Goal: Task Accomplishment & Management: Use online tool/utility

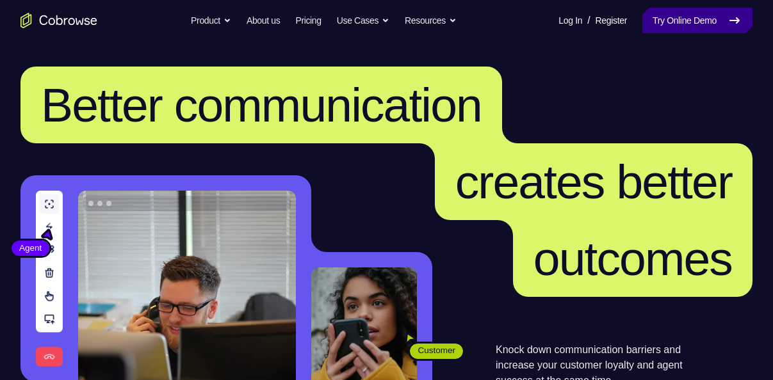
click at [690, 27] on link "Try Online Demo" at bounding box center [697, 21] width 110 height 26
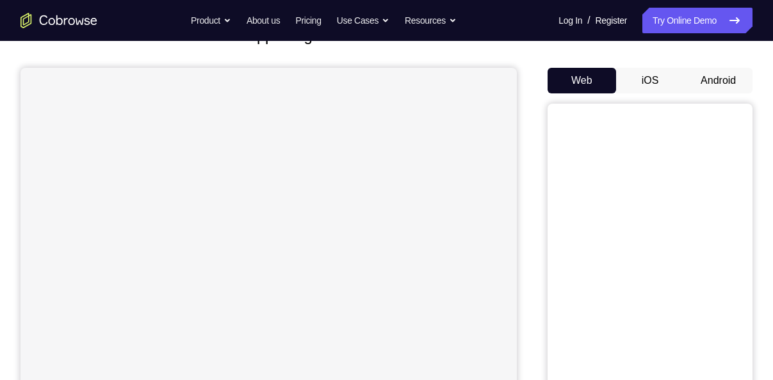
click at [704, 78] on button "Android" at bounding box center [718, 81] width 69 height 26
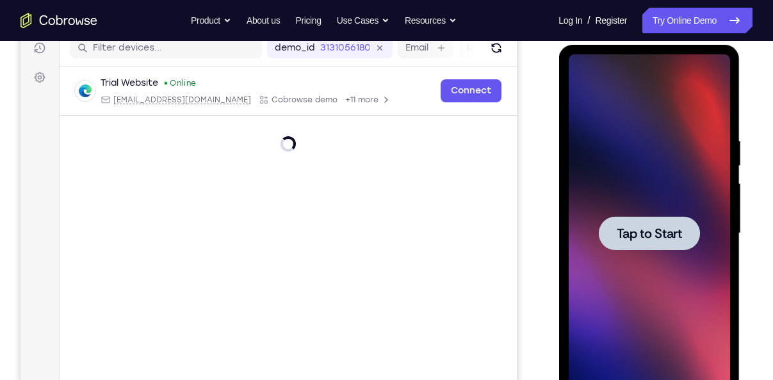
scroll to position [168, 0]
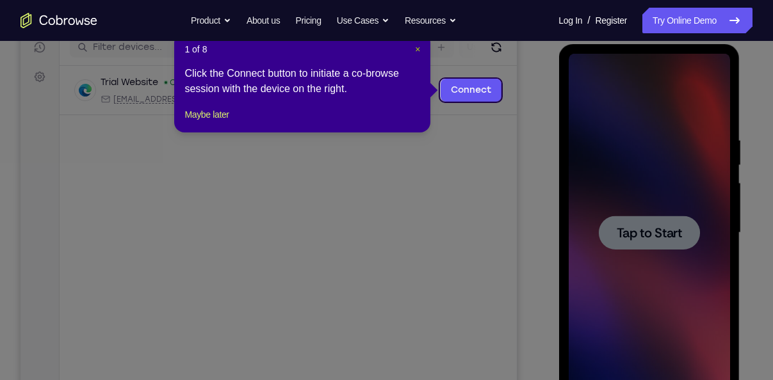
click at [416, 47] on span "×" at bounding box center [417, 49] width 5 height 10
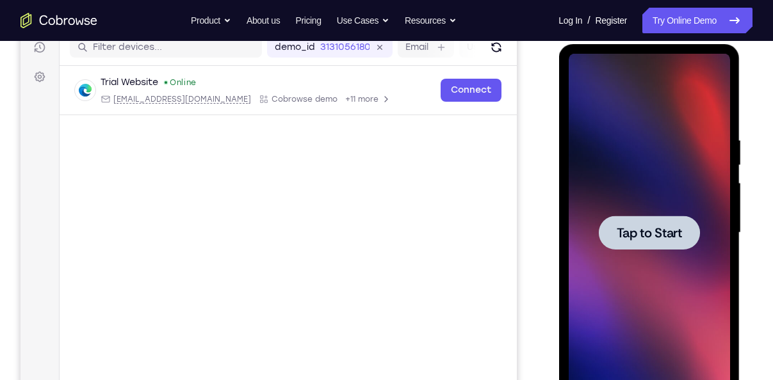
click at [629, 228] on span "Tap to Start" at bounding box center [648, 233] width 65 height 13
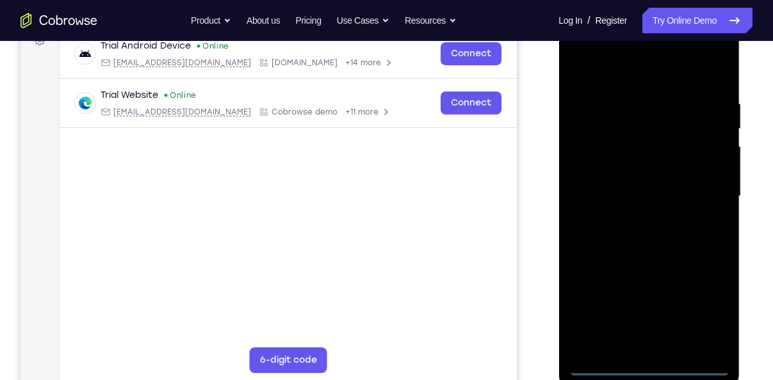
scroll to position [206, 0]
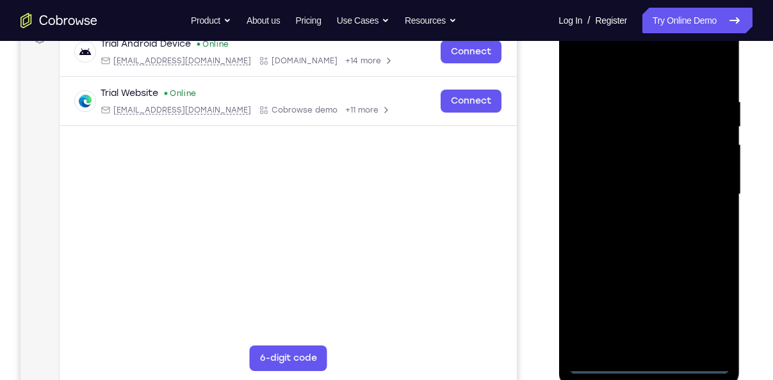
click at [640, 362] on div at bounding box center [648, 194] width 161 height 359
click at [705, 312] on div at bounding box center [648, 194] width 161 height 359
click at [620, 74] on div at bounding box center [648, 194] width 161 height 359
click at [709, 197] on div at bounding box center [648, 194] width 161 height 359
click at [633, 215] on div at bounding box center [648, 194] width 161 height 359
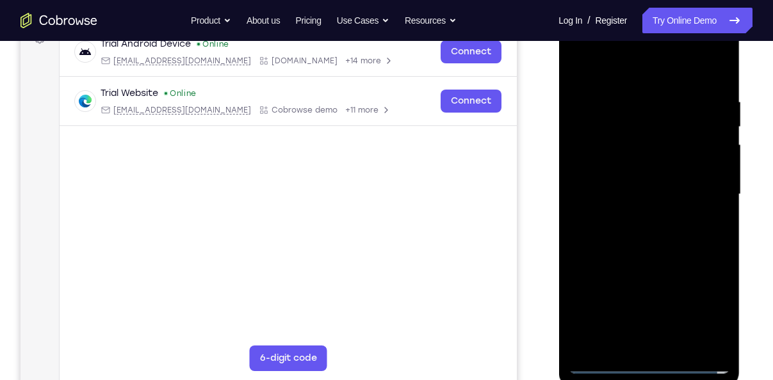
click at [613, 178] on div at bounding box center [648, 194] width 161 height 359
click at [607, 165] on div at bounding box center [648, 194] width 161 height 359
click at [600, 190] on div at bounding box center [648, 194] width 161 height 359
click at [641, 230] on div at bounding box center [648, 194] width 161 height 359
click at [717, 207] on div at bounding box center [648, 194] width 161 height 359
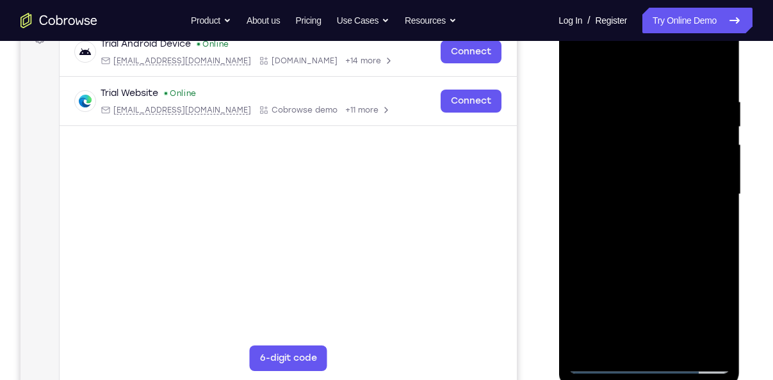
click at [631, 188] on div at bounding box center [648, 194] width 161 height 359
click at [631, 236] on div at bounding box center [648, 194] width 161 height 359
click at [651, 231] on div at bounding box center [648, 194] width 161 height 359
click at [627, 230] on div at bounding box center [648, 194] width 161 height 359
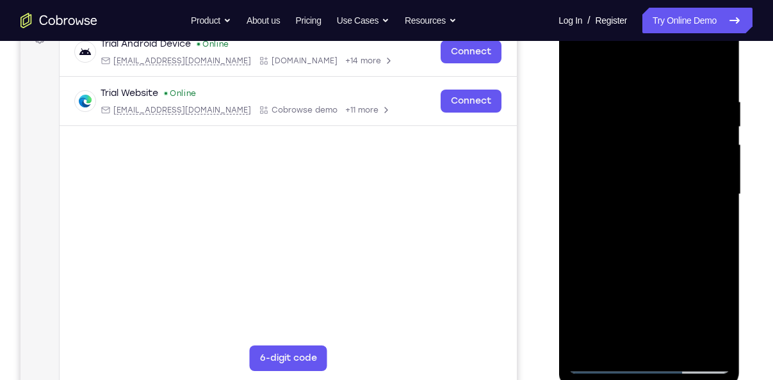
drag, startPoint x: 660, startPoint y: 74, endPoint x: 659, endPoint y: 60, distance: 14.1
click at [659, 60] on div at bounding box center [648, 194] width 161 height 359
click at [649, 234] on div at bounding box center [648, 194] width 161 height 359
click at [666, 212] on div at bounding box center [648, 194] width 161 height 359
click at [629, 190] on div at bounding box center [648, 194] width 161 height 359
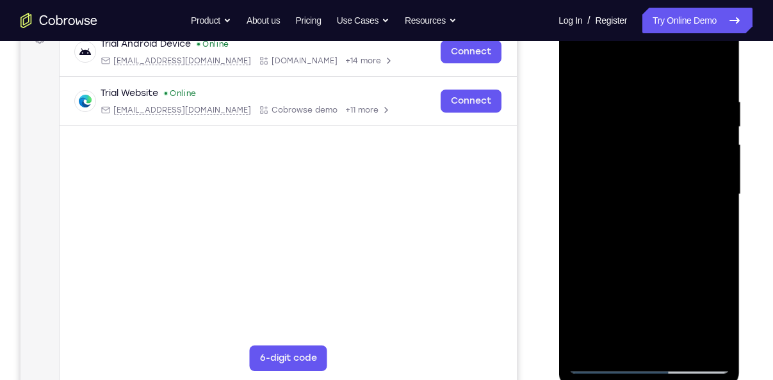
click at [636, 227] on div at bounding box center [648, 194] width 161 height 359
click at [631, 216] on div at bounding box center [648, 194] width 161 height 359
click at [613, 201] on div at bounding box center [648, 194] width 161 height 359
click at [604, 239] on div at bounding box center [648, 194] width 161 height 359
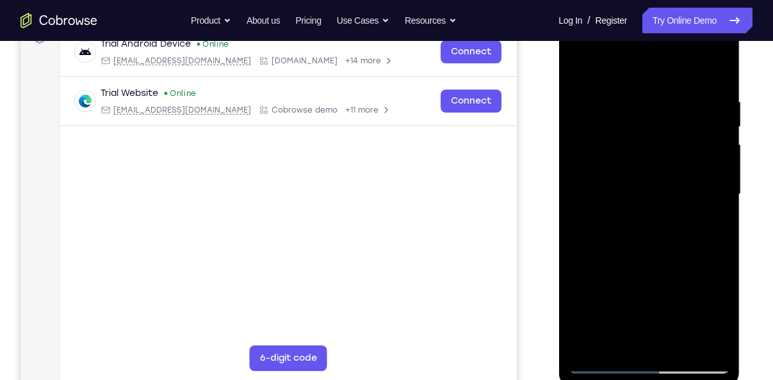
click at [617, 232] on div at bounding box center [648, 194] width 161 height 359
click at [627, 256] on div at bounding box center [648, 194] width 161 height 359
click at [620, 131] on div at bounding box center [648, 194] width 161 height 359
click at [632, 246] on div at bounding box center [648, 194] width 161 height 359
click at [613, 138] on div at bounding box center [648, 194] width 161 height 359
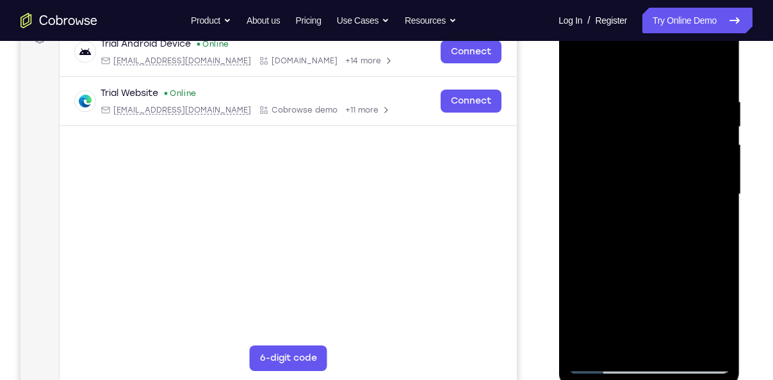
click at [610, 174] on div at bounding box center [648, 194] width 161 height 359
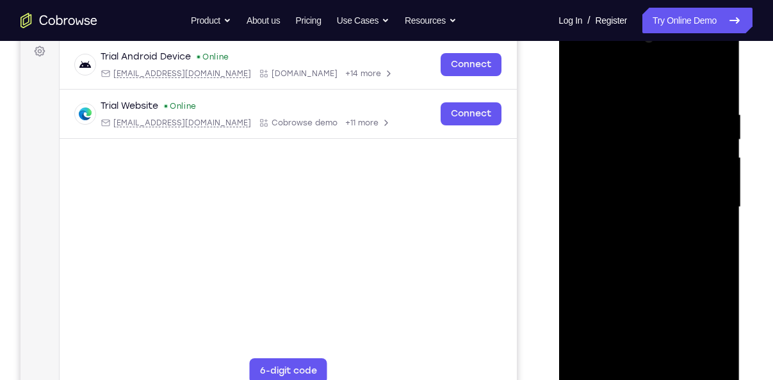
scroll to position [193, 0]
click at [715, 89] on div at bounding box center [648, 208] width 161 height 359
click at [683, 355] on div at bounding box center [648, 208] width 161 height 359
click at [656, 277] on div at bounding box center [648, 208] width 161 height 359
click at [633, 213] on div at bounding box center [648, 208] width 161 height 359
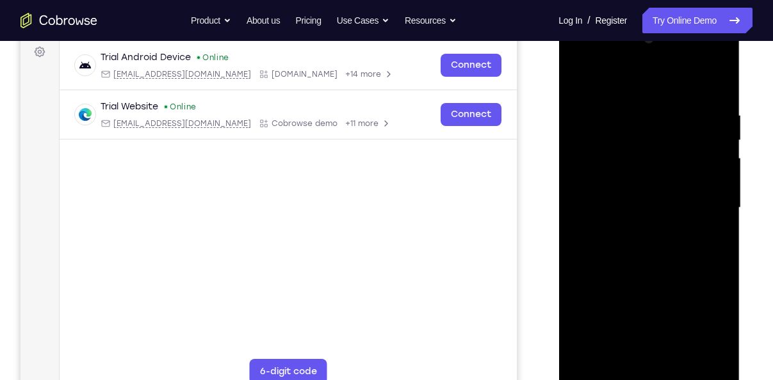
click at [634, 267] on div at bounding box center [648, 208] width 161 height 359
click at [710, 217] on div at bounding box center [648, 208] width 161 height 359
click at [645, 348] on div at bounding box center [648, 208] width 161 height 359
click at [577, 79] on div at bounding box center [648, 208] width 161 height 359
click at [647, 215] on div at bounding box center [648, 208] width 161 height 359
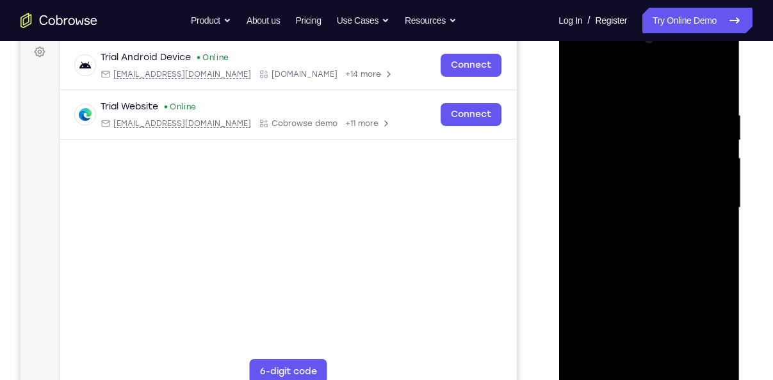
click at [577, 84] on div at bounding box center [648, 208] width 161 height 359
drag, startPoint x: 626, startPoint y: 298, endPoint x: 631, endPoint y: 229, distance: 70.0
click at [631, 229] on div at bounding box center [648, 208] width 161 height 359
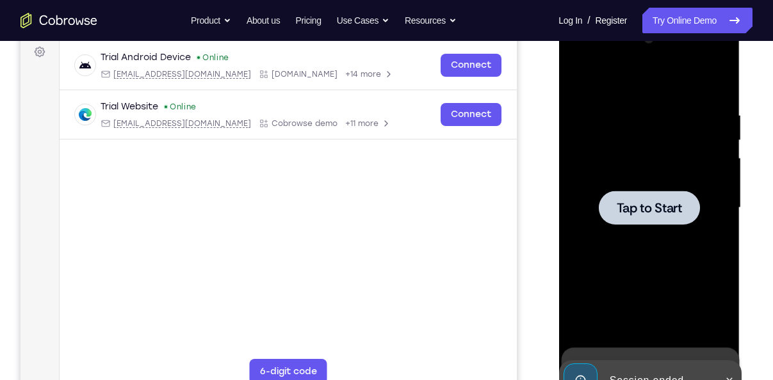
click at [634, 204] on span "Tap to Start" at bounding box center [648, 208] width 65 height 13
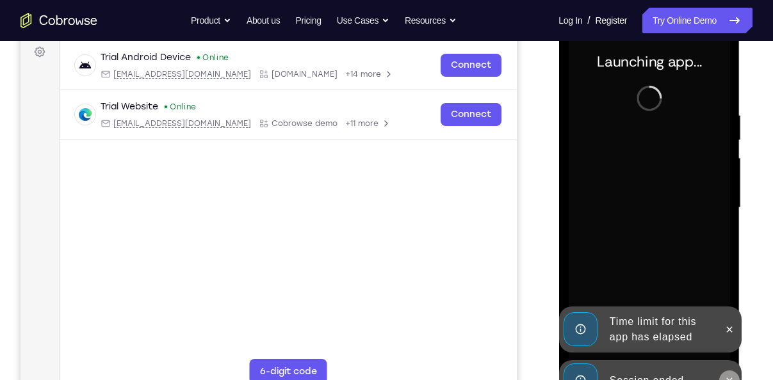
click at [731, 375] on button at bounding box center [728, 381] width 20 height 20
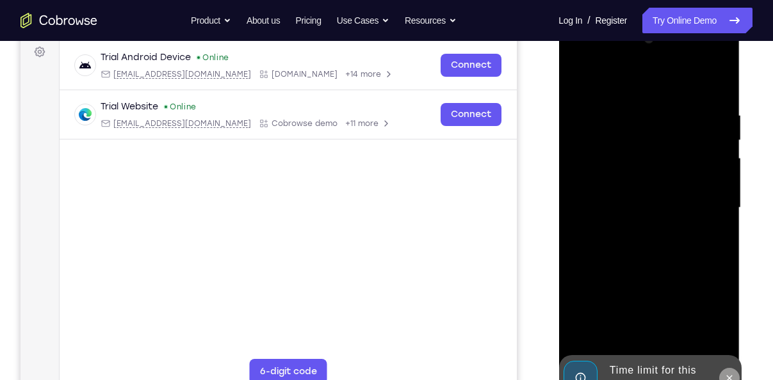
click at [727, 372] on button at bounding box center [728, 378] width 20 height 20
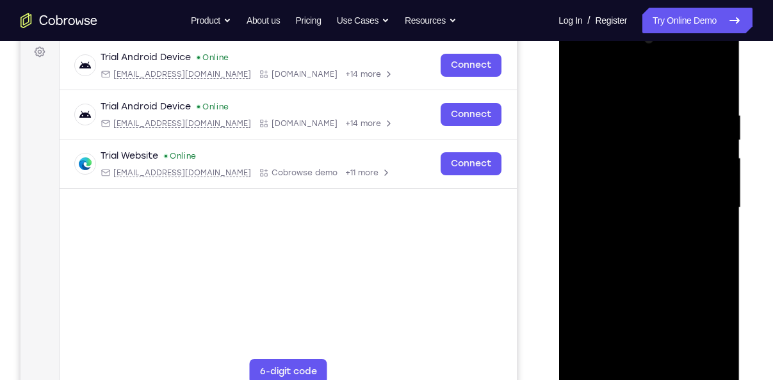
click at [649, 372] on div at bounding box center [648, 208] width 161 height 359
click at [647, 375] on div at bounding box center [648, 208] width 161 height 359
click at [700, 319] on div at bounding box center [648, 208] width 161 height 359
click at [611, 88] on div at bounding box center [648, 208] width 161 height 359
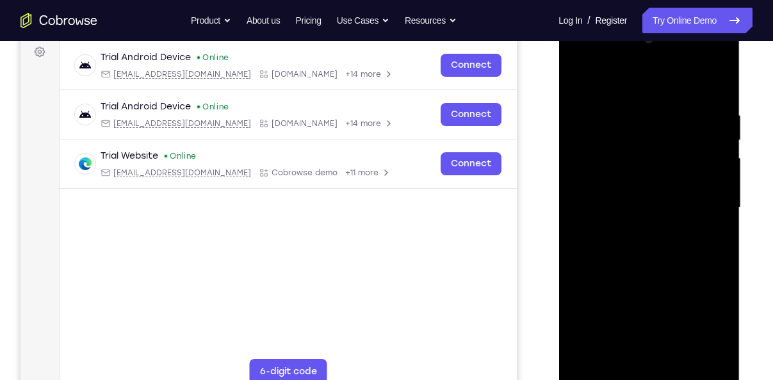
click at [702, 204] on div at bounding box center [648, 208] width 161 height 359
click at [633, 232] on div at bounding box center [648, 208] width 161 height 359
click at [614, 191] on div at bounding box center [648, 208] width 161 height 359
click at [614, 183] on div at bounding box center [648, 208] width 161 height 359
click at [617, 203] on div at bounding box center [648, 208] width 161 height 359
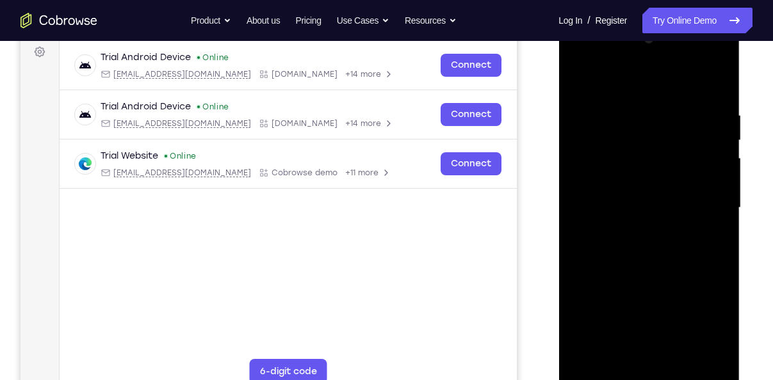
click at [626, 234] on div at bounding box center [648, 208] width 161 height 359
click at [715, 223] on div at bounding box center [648, 208] width 161 height 359
click at [642, 225] on div at bounding box center [648, 208] width 161 height 359
click at [635, 229] on div at bounding box center [648, 208] width 161 height 359
click at [612, 150] on div at bounding box center [648, 208] width 161 height 359
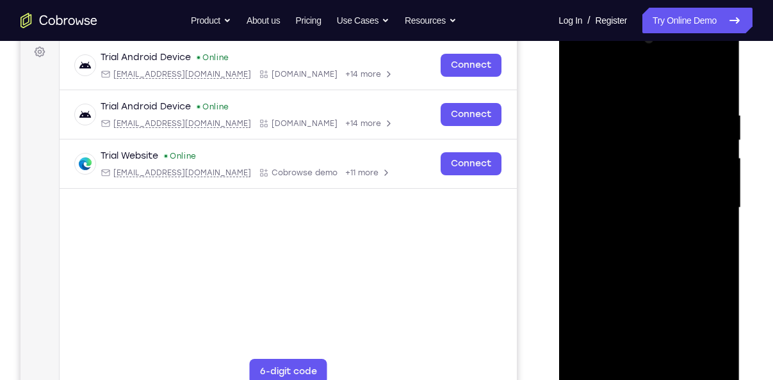
click at [611, 170] on div at bounding box center [648, 208] width 161 height 359
click at [606, 155] on div at bounding box center [648, 208] width 161 height 359
click at [608, 185] on div at bounding box center [648, 208] width 161 height 359
click at [719, 95] on div at bounding box center [648, 208] width 161 height 359
click at [718, 73] on div at bounding box center [648, 208] width 161 height 359
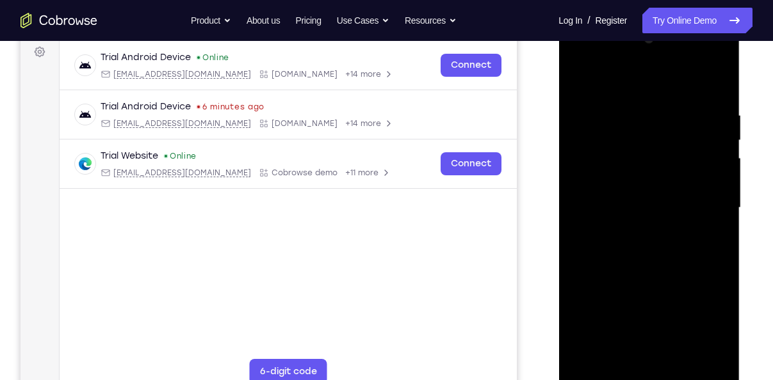
click at [576, 79] on div at bounding box center [648, 208] width 161 height 359
click at [675, 358] on div at bounding box center [648, 208] width 161 height 359
click at [650, 273] on div at bounding box center [648, 208] width 161 height 359
drag, startPoint x: 650, startPoint y: 273, endPoint x: 642, endPoint y: 173, distance: 100.9
click at [642, 173] on div at bounding box center [648, 208] width 161 height 359
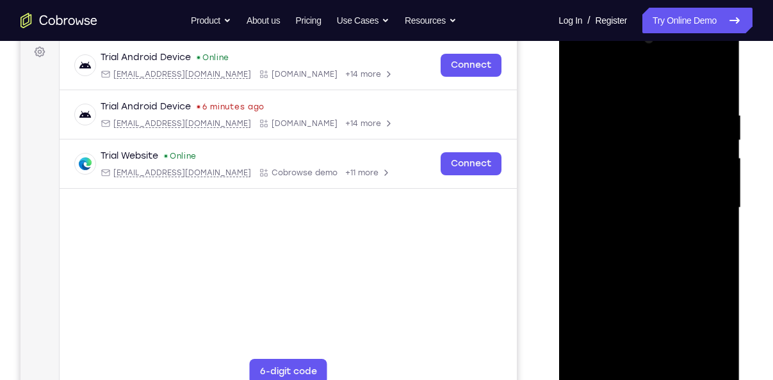
drag, startPoint x: 637, startPoint y: 255, endPoint x: 636, endPoint y: 225, distance: 29.5
click at [636, 225] on div at bounding box center [648, 208] width 161 height 359
drag, startPoint x: 638, startPoint y: 286, endPoint x: 633, endPoint y: 233, distance: 53.4
click at [633, 233] on div at bounding box center [648, 208] width 161 height 359
drag, startPoint x: 631, startPoint y: 309, endPoint x: 626, endPoint y: 239, distance: 69.3
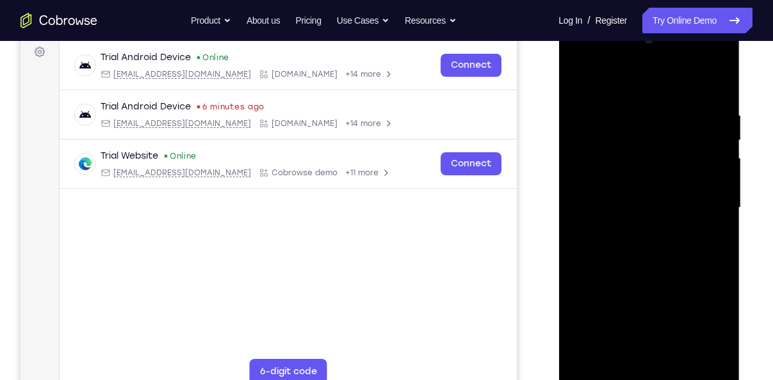
click at [626, 239] on div at bounding box center [648, 208] width 161 height 359
drag, startPoint x: 626, startPoint y: 307, endPoint x: 617, endPoint y: 215, distance: 92.0
click at [617, 215] on div at bounding box center [648, 208] width 161 height 359
drag, startPoint x: 629, startPoint y: 312, endPoint x: 630, endPoint y: 234, distance: 78.8
click at [630, 234] on div at bounding box center [648, 208] width 161 height 359
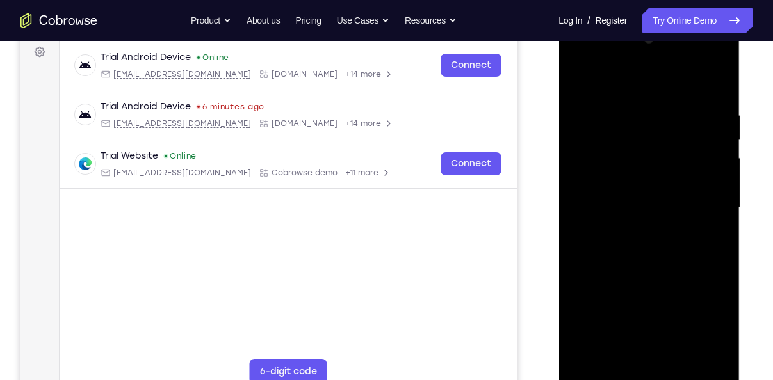
drag, startPoint x: 638, startPoint y: 316, endPoint x: 642, endPoint y: 217, distance: 98.7
drag, startPoint x: 642, startPoint y: 217, endPoint x: 706, endPoint y: 275, distance: 86.1
click at [706, 275] on div at bounding box center [648, 208] width 161 height 359
click at [574, 85] on div at bounding box center [648, 208] width 161 height 359
click at [612, 354] on div at bounding box center [648, 208] width 161 height 359
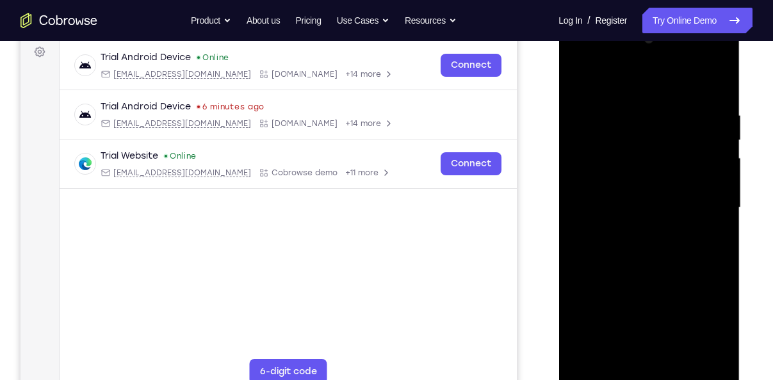
click at [612, 348] on div at bounding box center [648, 208] width 161 height 359
click at [610, 348] on div at bounding box center [648, 208] width 161 height 359
click at [634, 353] on div at bounding box center [648, 208] width 161 height 359
click at [707, 192] on div at bounding box center [648, 208] width 161 height 359
click at [579, 335] on div at bounding box center [648, 208] width 161 height 359
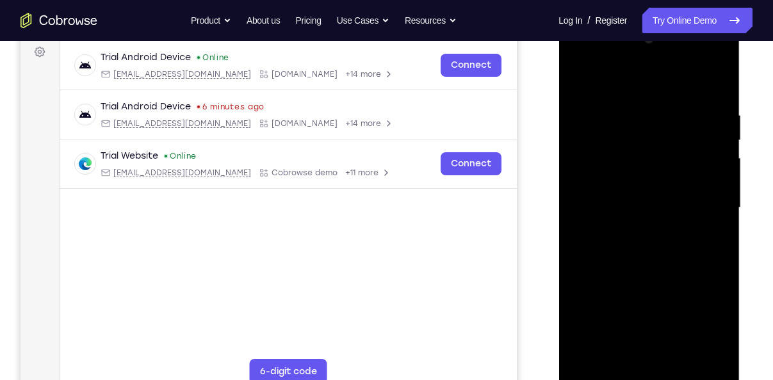
click at [671, 259] on div at bounding box center [648, 208] width 161 height 359
click at [609, 258] on div at bounding box center [648, 208] width 161 height 359
click at [573, 62] on div at bounding box center [648, 208] width 161 height 359
click at [574, 65] on div at bounding box center [648, 208] width 161 height 359
click at [705, 240] on div at bounding box center [648, 208] width 161 height 359
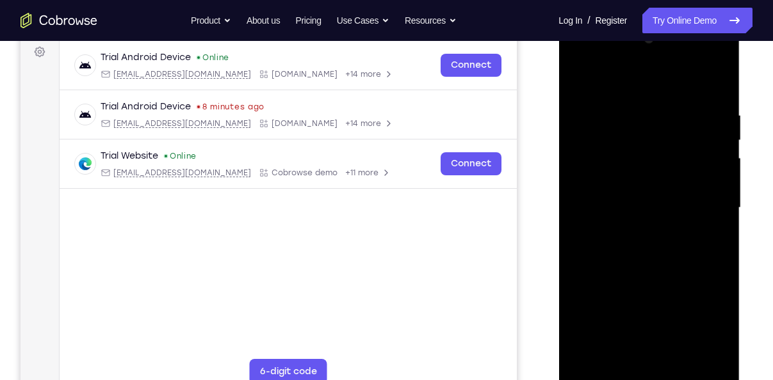
click at [705, 240] on div at bounding box center [648, 208] width 161 height 359
click at [716, 241] on div at bounding box center [648, 208] width 161 height 359
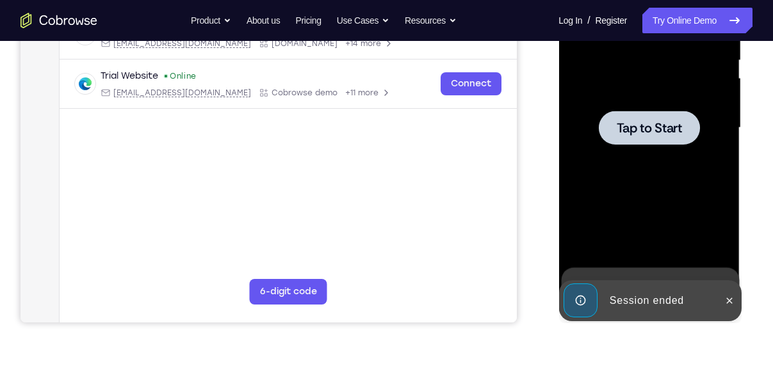
scroll to position [273, 0]
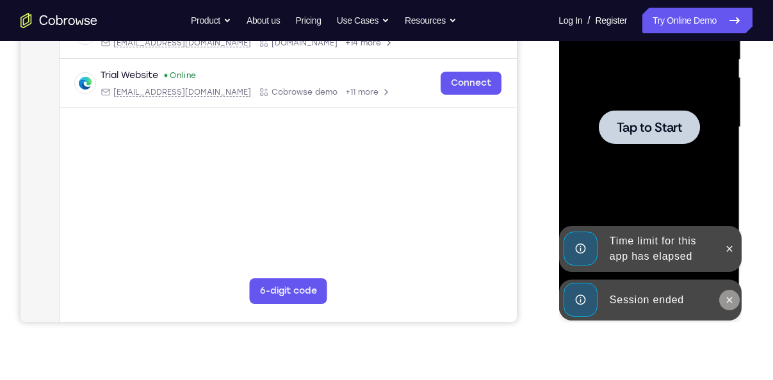
click at [727, 302] on icon at bounding box center [728, 300] width 10 height 10
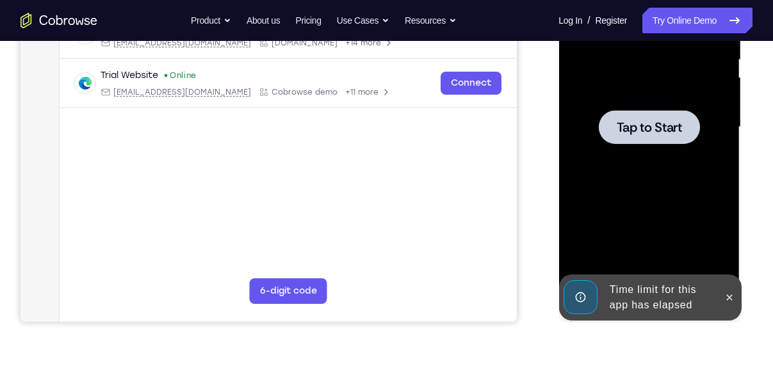
click at [727, 302] on icon at bounding box center [728, 298] width 10 height 10
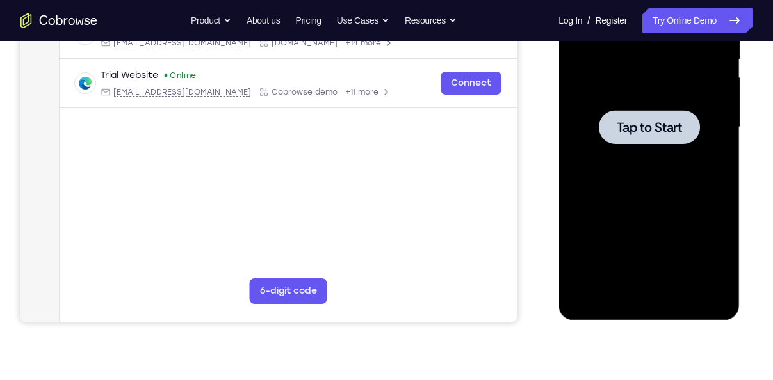
click at [624, 134] on span "Tap to Start" at bounding box center [648, 127] width 65 height 13
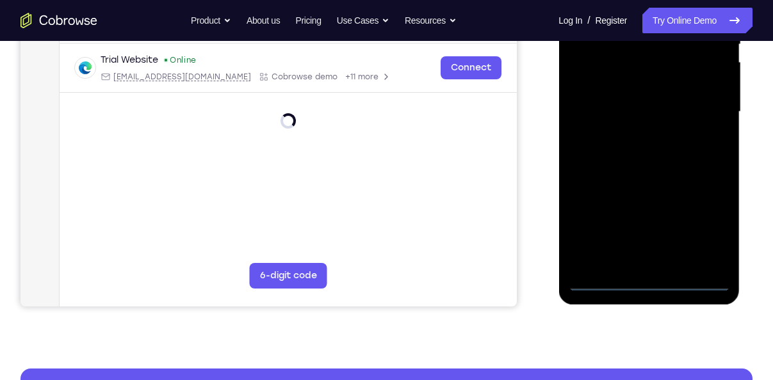
scroll to position [289, 0]
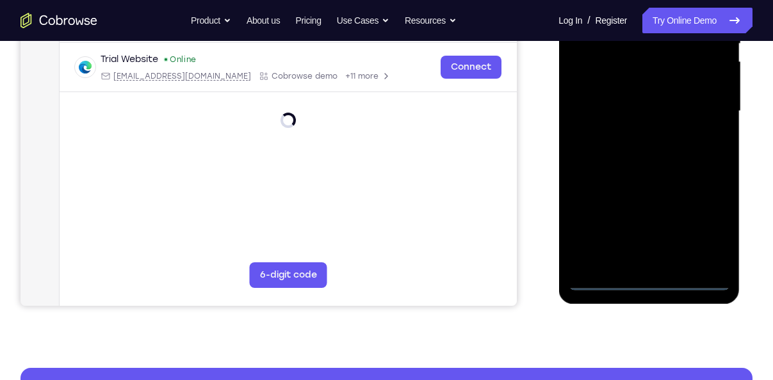
click at [648, 282] on div at bounding box center [648, 111] width 161 height 359
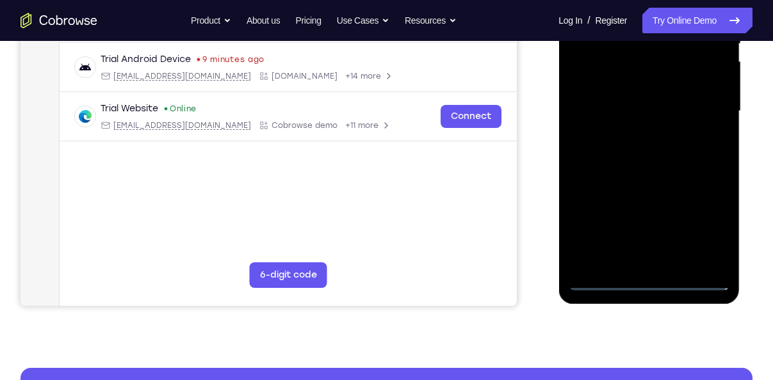
click at [704, 218] on div at bounding box center [648, 111] width 161 height 359
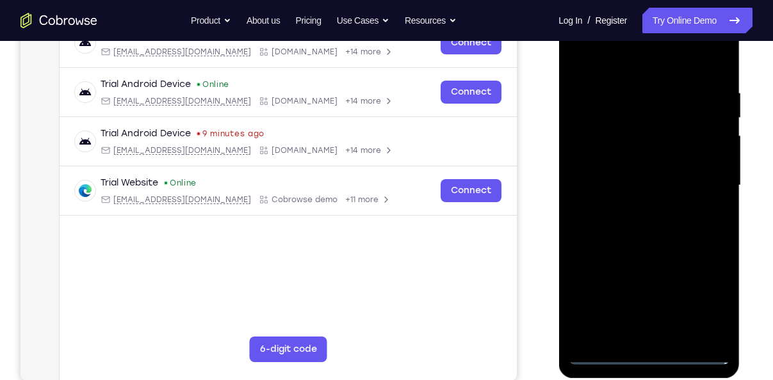
click at [704, 218] on div at bounding box center [648, 185] width 161 height 359
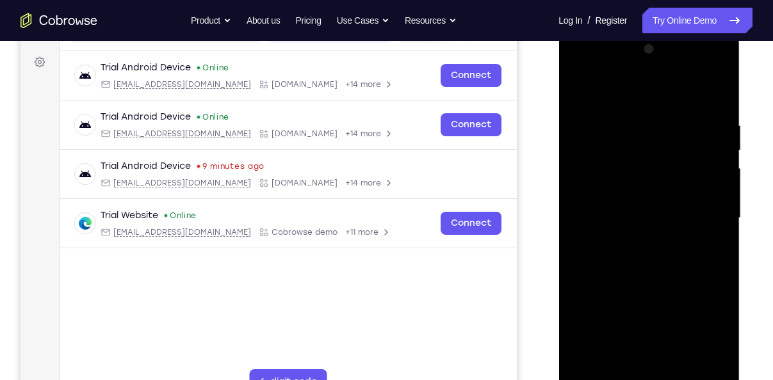
scroll to position [182, 0]
click at [629, 93] on div at bounding box center [648, 219] width 161 height 359
click at [709, 211] on div at bounding box center [648, 219] width 161 height 359
click at [631, 238] on div at bounding box center [648, 219] width 161 height 359
click at [610, 202] on div at bounding box center [648, 219] width 161 height 359
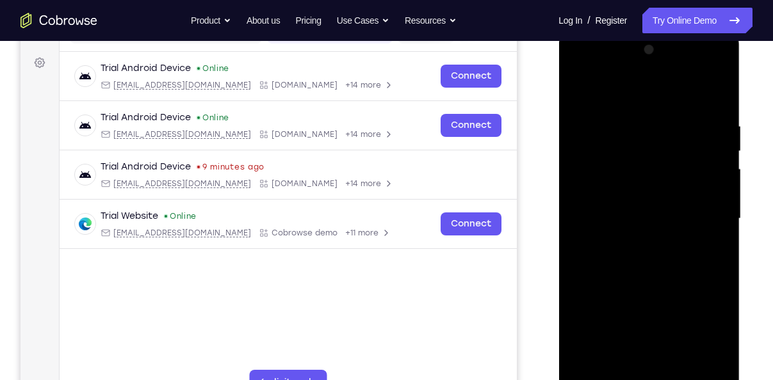
click at [608, 195] on div at bounding box center [648, 219] width 161 height 359
click at [615, 221] on div at bounding box center [648, 219] width 161 height 359
click at [634, 261] on div at bounding box center [648, 219] width 161 height 359
click at [630, 259] on div at bounding box center [648, 219] width 161 height 359
click at [630, 280] on div at bounding box center [648, 219] width 161 height 359
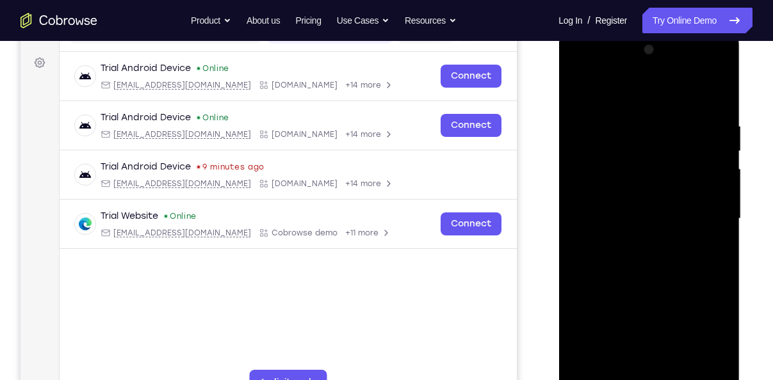
click at [637, 275] on div at bounding box center [648, 219] width 161 height 359
click at [637, 280] on div at bounding box center [648, 219] width 161 height 359
click at [599, 154] on div at bounding box center [648, 219] width 161 height 359
click at [626, 182] on div at bounding box center [648, 219] width 161 height 359
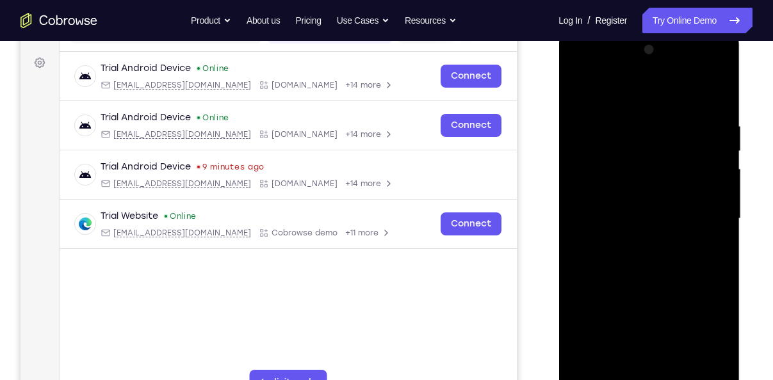
click at [608, 164] on div at bounding box center [648, 219] width 161 height 359
click at [616, 188] on div at bounding box center [648, 219] width 161 height 359
click at [629, 266] on div at bounding box center [648, 219] width 161 height 359
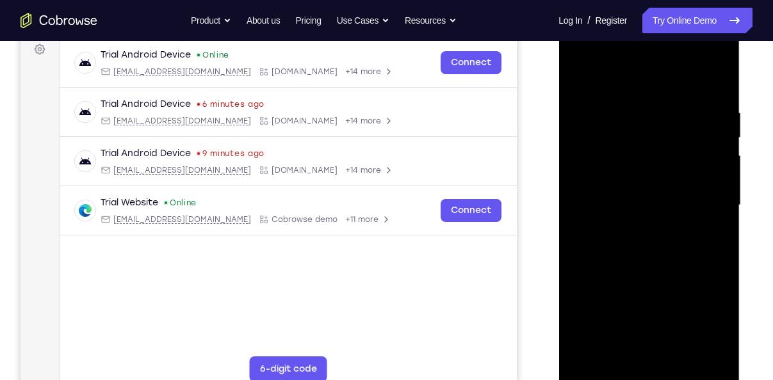
scroll to position [197, 0]
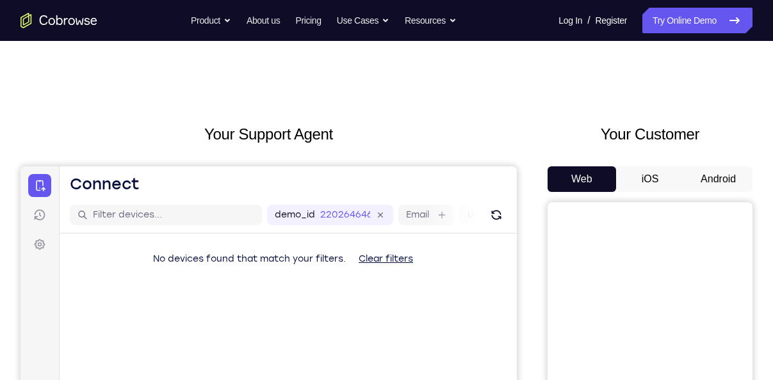
scroll to position [111, 0]
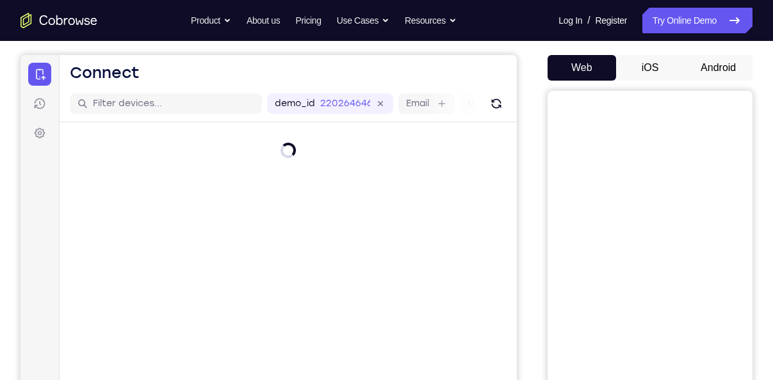
click at [728, 64] on button "Android" at bounding box center [718, 68] width 69 height 26
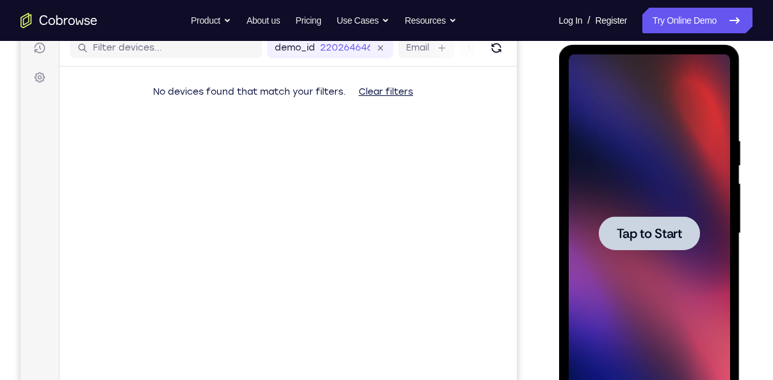
scroll to position [0, 0]
click at [647, 222] on div at bounding box center [648, 233] width 101 height 34
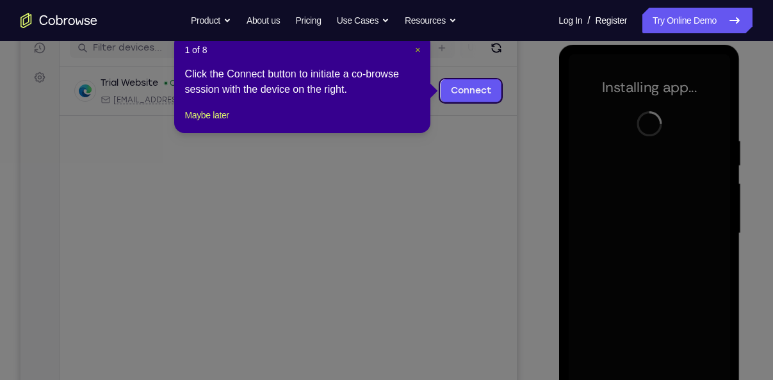
click at [417, 50] on span "×" at bounding box center [417, 50] width 5 height 10
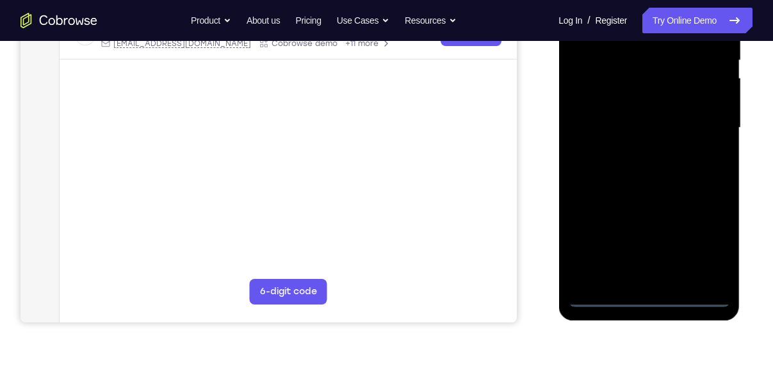
scroll to position [273, 0]
click at [650, 292] on div at bounding box center [648, 127] width 161 height 359
click at [650, 296] on div at bounding box center [648, 127] width 161 height 359
click at [702, 247] on div at bounding box center [648, 127] width 161 height 359
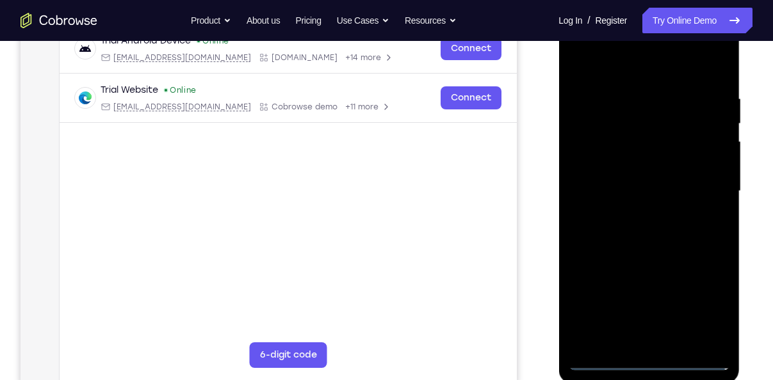
scroll to position [208, 0]
click at [601, 63] on div at bounding box center [648, 192] width 161 height 359
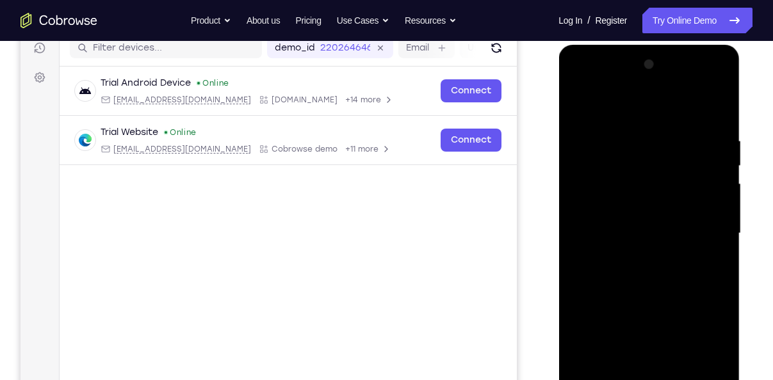
scroll to position [163, 0]
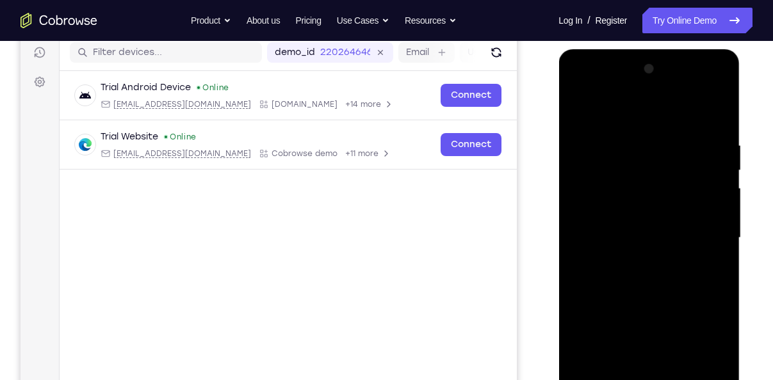
click at [706, 228] on div at bounding box center [648, 238] width 161 height 359
click at [642, 260] on div at bounding box center [648, 238] width 161 height 359
click at [615, 220] on div at bounding box center [648, 238] width 161 height 359
click at [649, 181] on div at bounding box center [648, 238] width 161 height 359
click at [637, 184] on div at bounding box center [648, 238] width 161 height 359
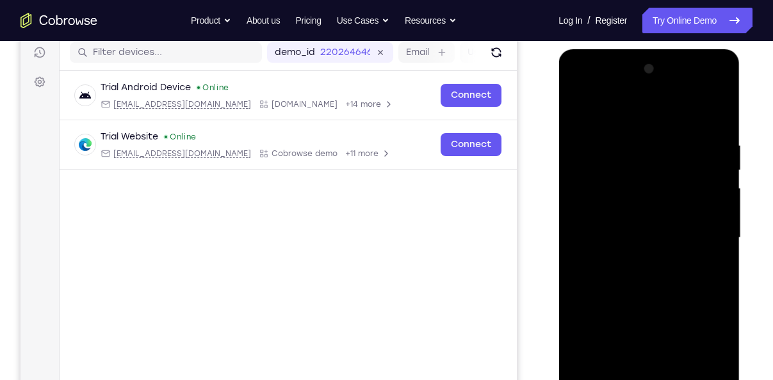
click at [632, 186] on div at bounding box center [648, 238] width 161 height 359
click at [609, 204] on div at bounding box center [648, 238] width 161 height 359
click at [614, 239] on div at bounding box center [648, 238] width 161 height 359
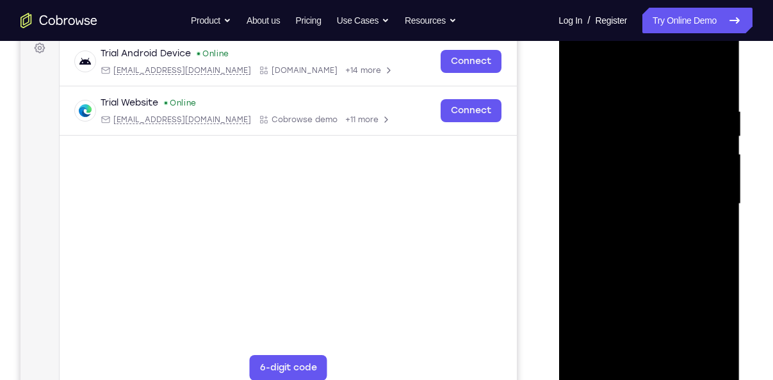
scroll to position [197, 0]
click at [642, 245] on div at bounding box center [648, 203] width 161 height 359
click at [642, 244] on div at bounding box center [648, 203] width 161 height 359
click at [642, 241] on div at bounding box center [648, 203] width 161 height 359
drag, startPoint x: 642, startPoint y: 241, endPoint x: 633, endPoint y: 266, distance: 26.8
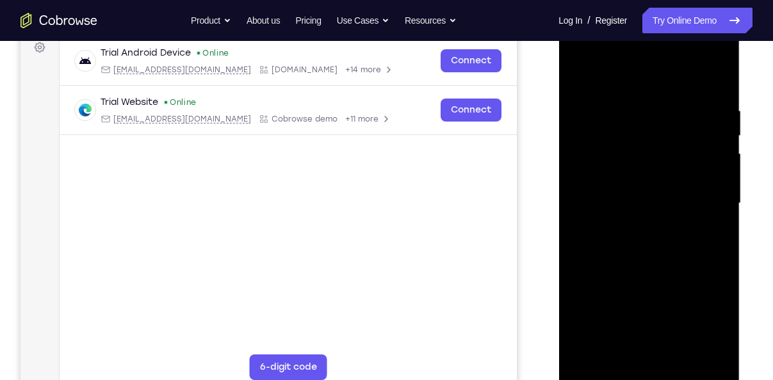
click at [633, 266] on div at bounding box center [648, 203] width 161 height 359
click at [611, 140] on div at bounding box center [648, 203] width 161 height 359
click at [627, 168] on div at bounding box center [648, 203] width 161 height 359
drag, startPoint x: 67, startPoint y: 24, endPoint x: 503, endPoint y: 202, distance: 470.9
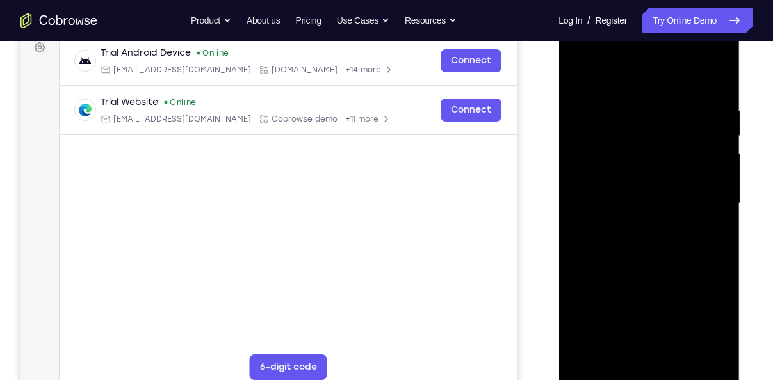
click at [503, 202] on main "demo_id 220264646 220264646 Email User ID Device ID Device name 6-digit code Co…" at bounding box center [288, 214] width 457 height 429
click at [603, 145] on div at bounding box center [648, 203] width 161 height 359
click at [718, 96] on div at bounding box center [648, 203] width 161 height 359
click at [686, 347] on div at bounding box center [648, 203] width 161 height 359
click at [642, 271] on div at bounding box center [648, 203] width 161 height 359
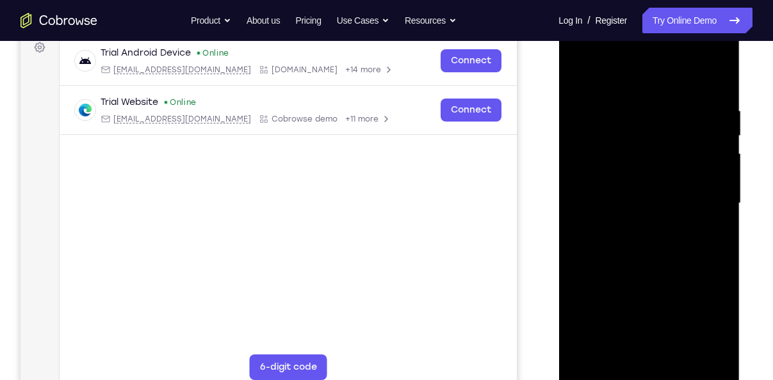
click at [575, 72] on div at bounding box center [648, 203] width 161 height 359
click at [624, 103] on div at bounding box center [648, 203] width 161 height 359
click at [720, 167] on div at bounding box center [648, 203] width 161 height 359
click at [699, 353] on div at bounding box center [648, 203] width 161 height 359
click at [693, 149] on div at bounding box center [648, 203] width 161 height 359
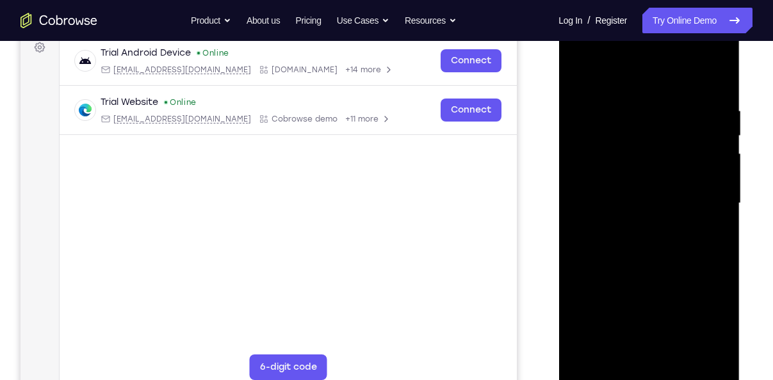
click at [636, 347] on div at bounding box center [648, 203] width 161 height 359
click at [713, 111] on div at bounding box center [648, 203] width 161 height 359
drag, startPoint x: 640, startPoint y: 187, endPoint x: 763, endPoint y: 175, distance: 123.5
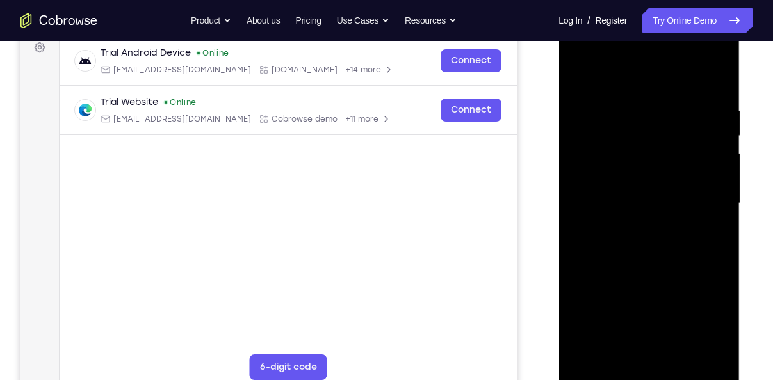
click at [741, 175] on html "Online web based iOS Simulators and Android Emulators. Run iPhone, iPad, Mobile…" at bounding box center [649, 207] width 182 height 384
click at [684, 82] on div at bounding box center [648, 203] width 161 height 359
click at [701, 144] on div at bounding box center [648, 203] width 161 height 359
click at [723, 284] on div at bounding box center [648, 203] width 161 height 359
click at [711, 225] on div at bounding box center [648, 203] width 161 height 359
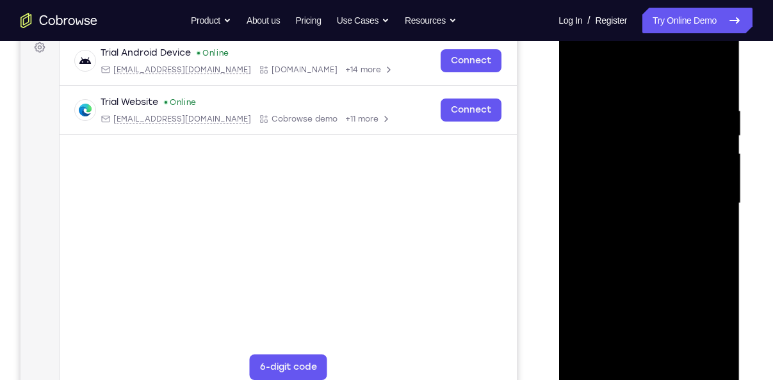
click at [708, 231] on div at bounding box center [648, 203] width 161 height 359
click at [702, 289] on div at bounding box center [648, 203] width 161 height 359
click at [695, 345] on div at bounding box center [648, 203] width 161 height 359
click at [704, 314] on div at bounding box center [648, 203] width 161 height 359
click at [714, 225] on div at bounding box center [648, 203] width 161 height 359
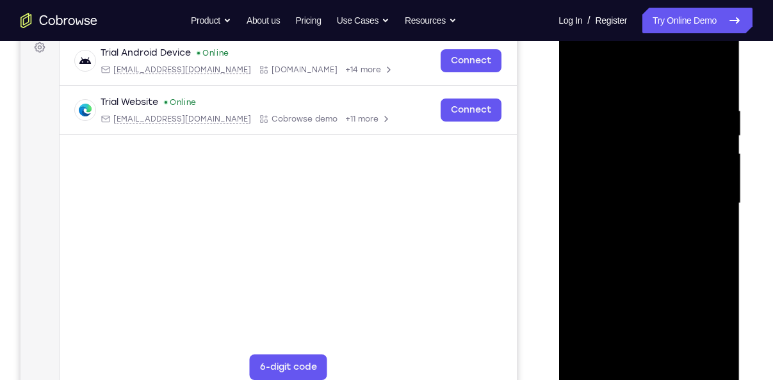
click at [709, 163] on div at bounding box center [648, 203] width 161 height 359
click at [711, 230] on div at bounding box center [648, 203] width 161 height 359
click at [711, 77] on div at bounding box center [648, 203] width 161 height 359
